Goal: Transaction & Acquisition: Purchase product/service

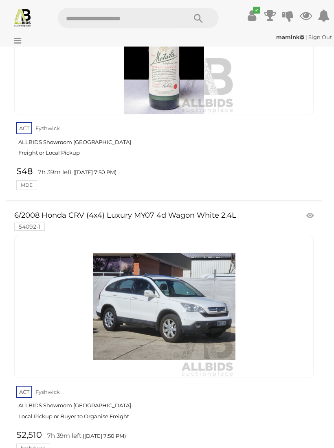
scroll to position [26286, 0]
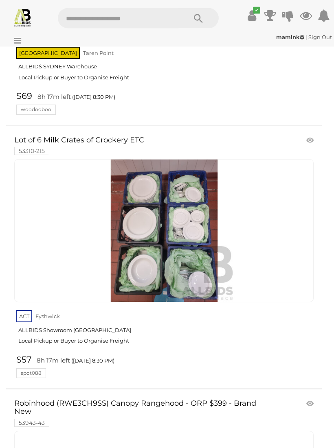
scroll to position [13803, 0]
click at [196, 229] on img at bounding box center [164, 231] width 143 height 143
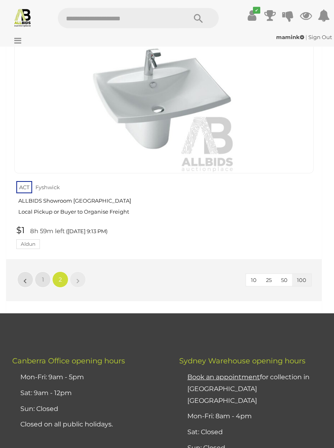
scroll to position [18977, 0]
click at [76, 272] on link "»" at bounding box center [78, 280] width 16 height 16
click at [89, 226] on link "$1 8h 59m left ([DATE] 9:13 PM) [GEOGRAPHIC_DATA]" at bounding box center [164, 238] width 301 height 24
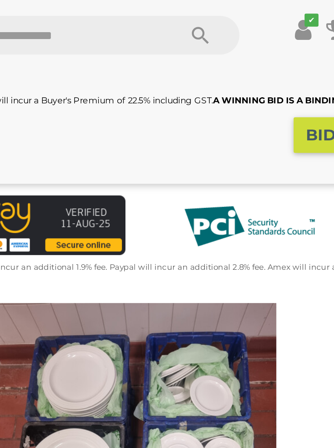
scroll to position [196, 0]
